Goal: Use online tool/utility: Utilize a website feature to perform a specific function

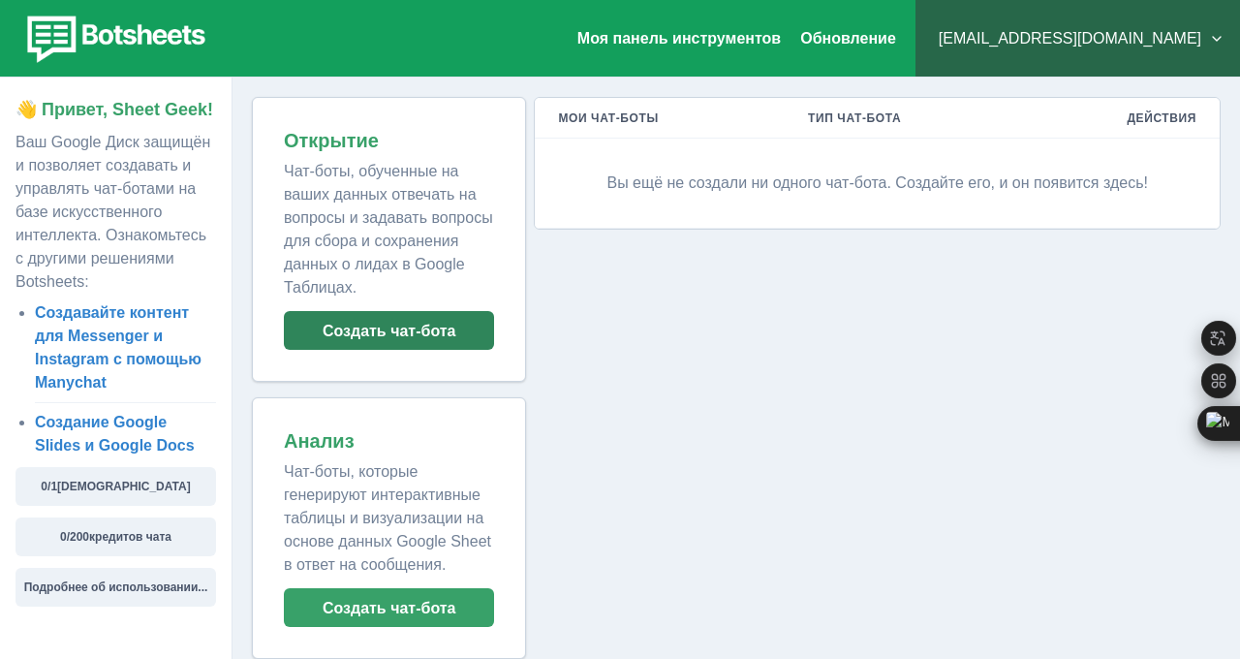
click at [411, 326] on font "Создать чат-бота" at bounding box center [390, 331] width 134 height 16
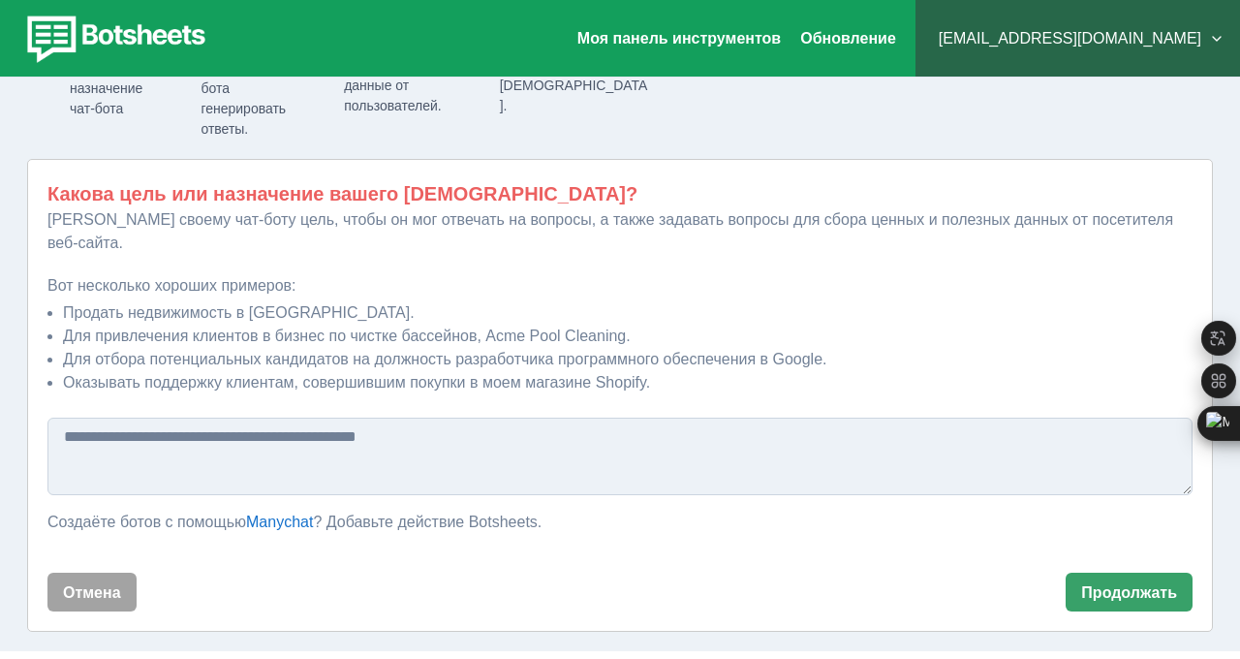
scroll to position [249, 0]
click at [366, 417] on textarea at bounding box center [619, 455] width 1145 height 77
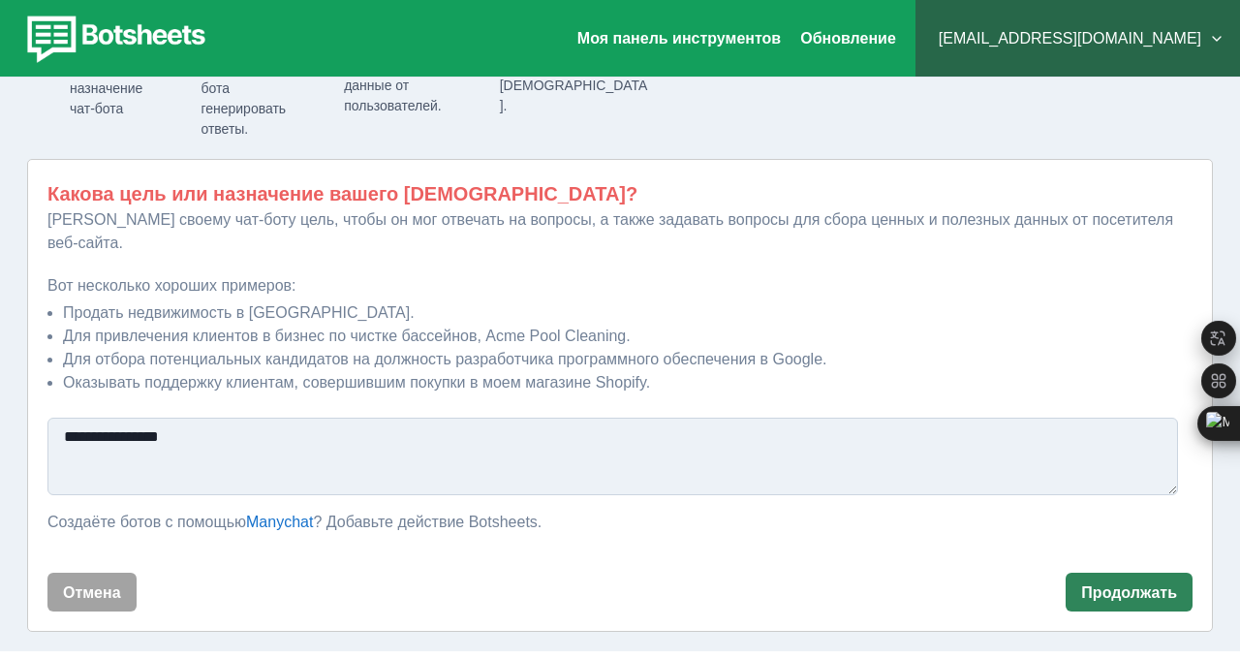
type textarea "**********"
click at [1107, 584] on font "Продолжать" at bounding box center [1129, 592] width 96 height 16
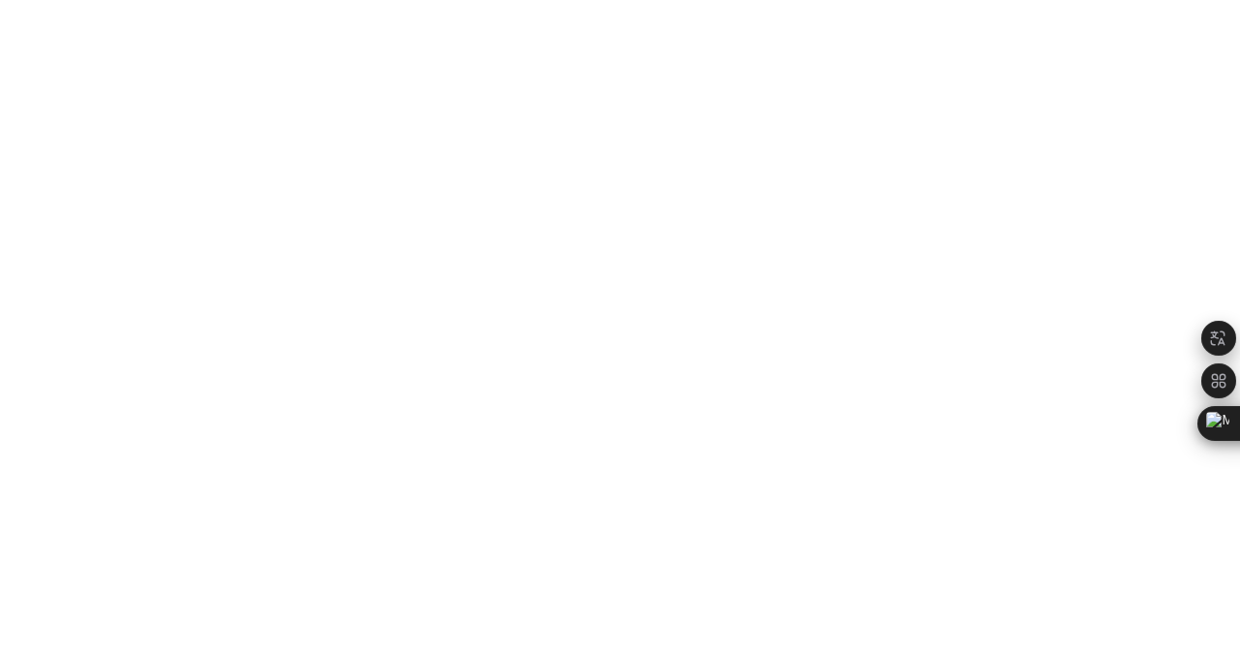
scroll to position [0, 0]
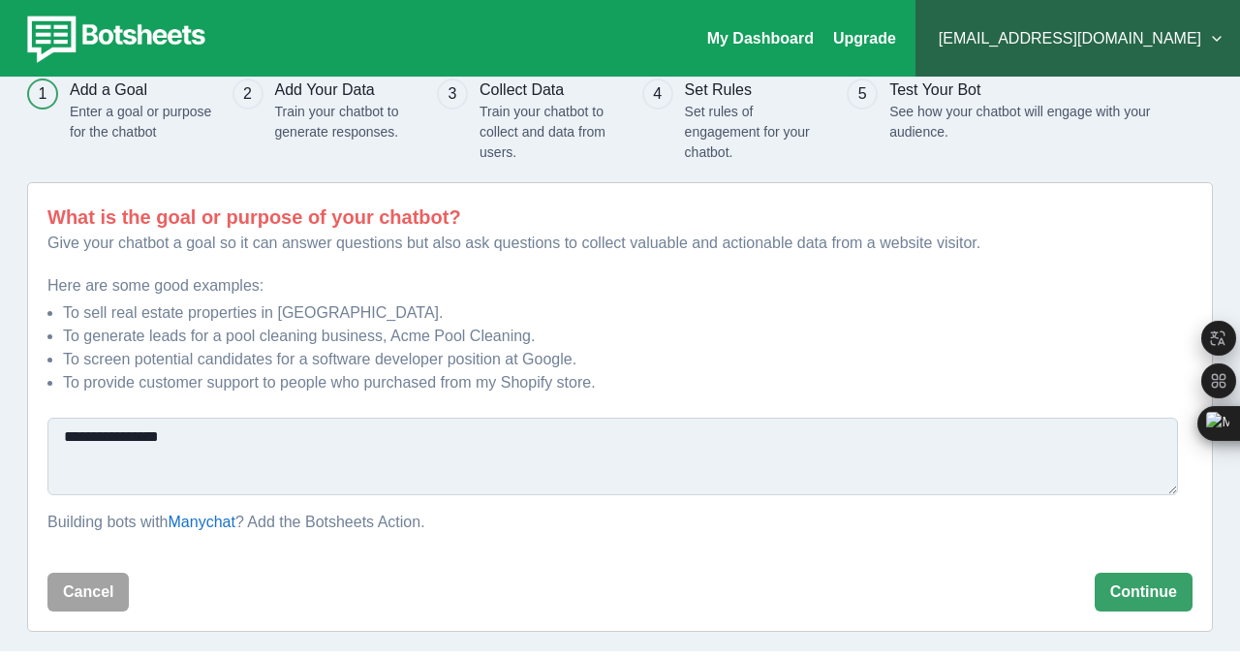
scroll to position [185, 0]
click at [1141, 572] on button "Continue" at bounding box center [1144, 591] width 98 height 39
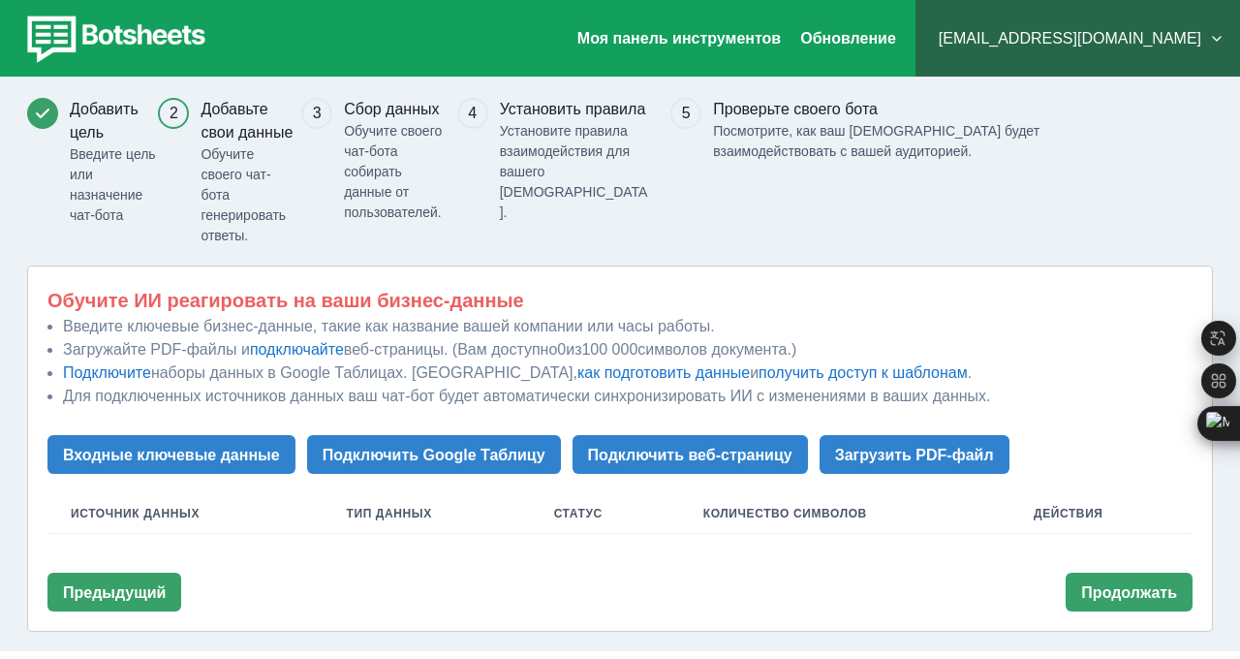
scroll to position [167, 0]
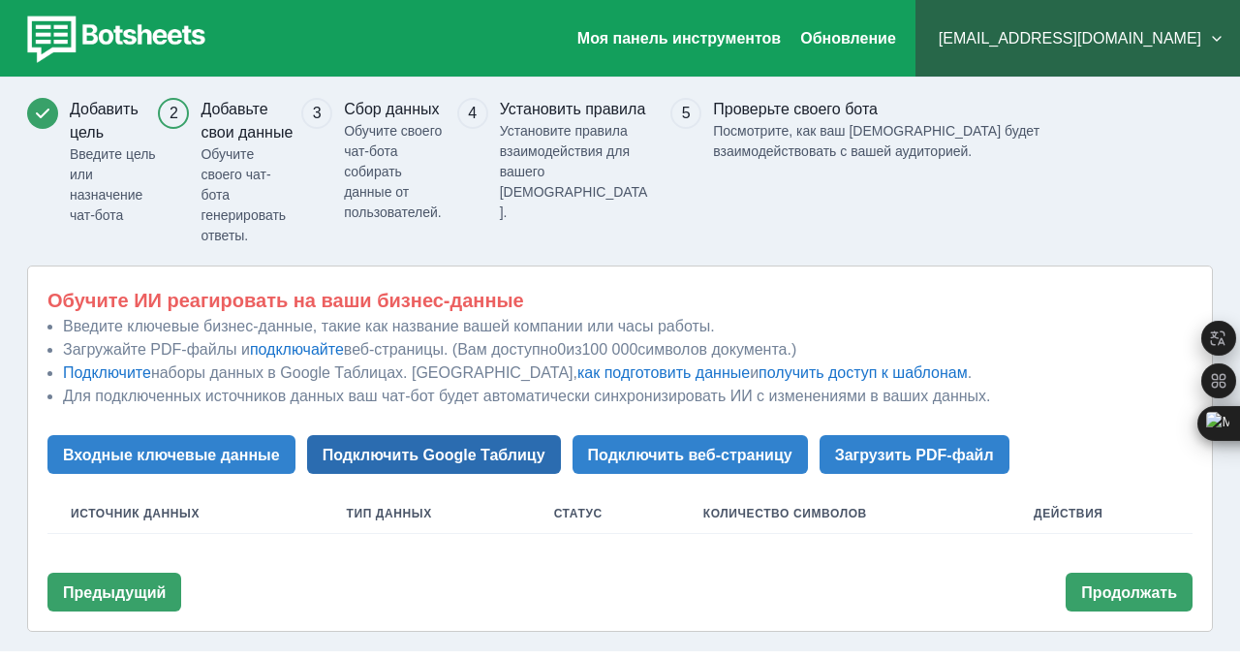
click at [343, 447] on font "Подключить Google Таблицу" at bounding box center [434, 455] width 223 height 16
